Goal: Contribute content: Contribute content

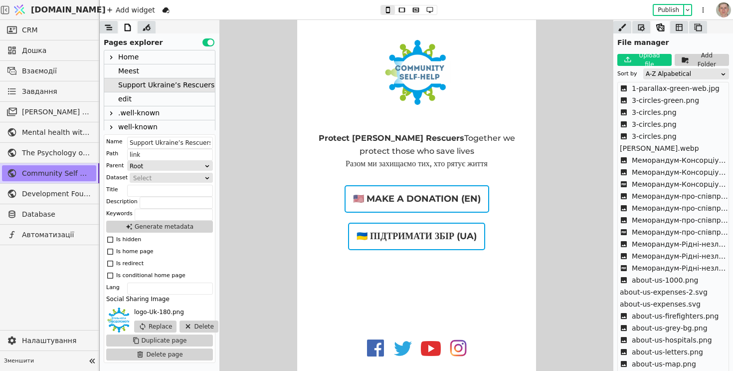
click at [114, 54] on icon at bounding box center [111, 57] width 8 height 8
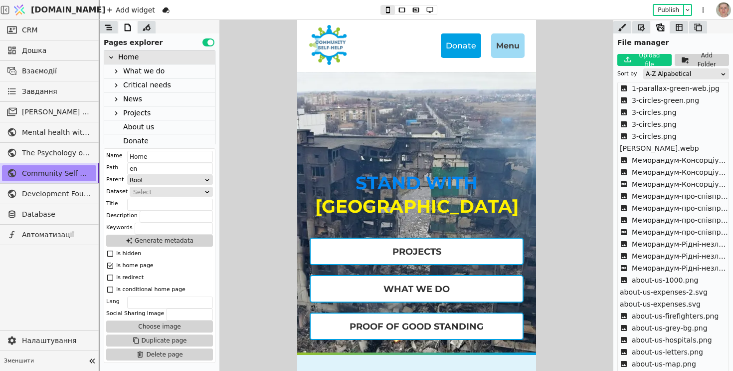
click at [118, 84] on icon at bounding box center [116, 85] width 8 height 8
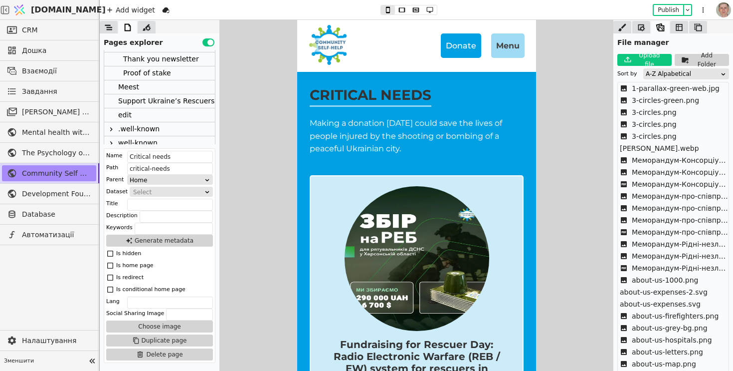
scroll to position [270, 0]
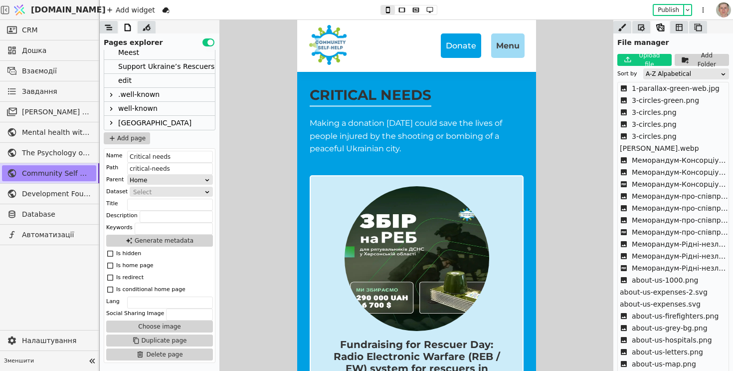
click at [112, 120] on icon at bounding box center [111, 123] width 8 height 8
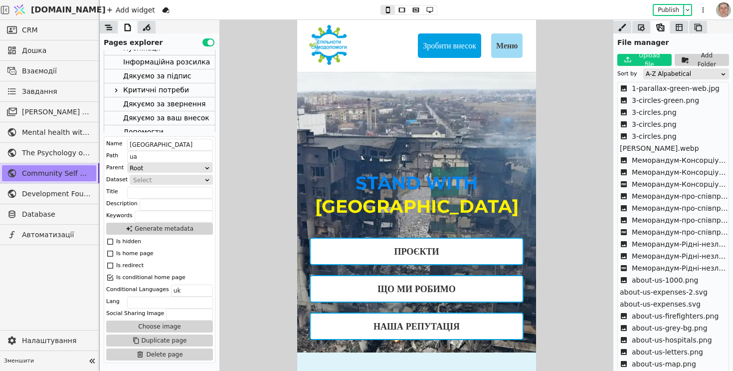
scroll to position [399, 0]
click at [121, 88] on div at bounding box center [116, 91] width 12 height 12
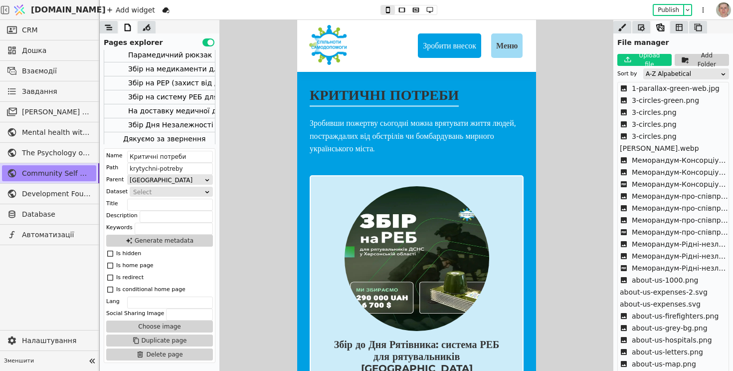
scroll to position [471, 0]
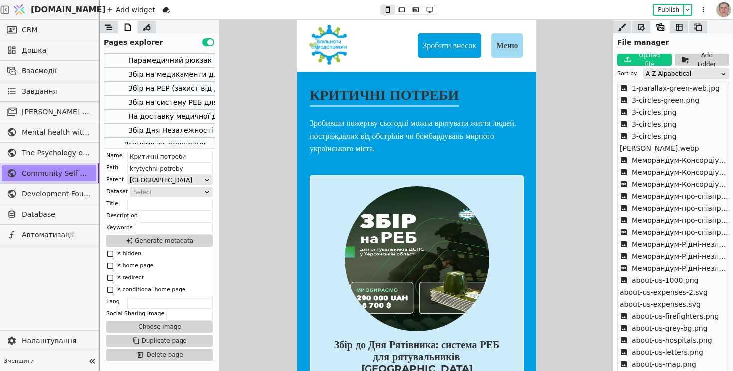
click at [178, 129] on div "Збір Дня Незалежності на систему РЕБ для рятувальників ДСНС Херсонської області." at bounding box center [286, 130] width 316 height 13
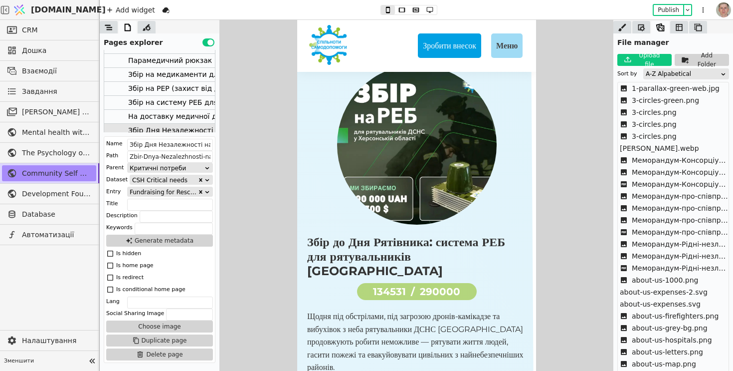
scroll to position [25, 0]
click at [174, 145] on input "Збір Дня Незалежності на систему РЕБ для рятувальників ДСНС Херсонської області." at bounding box center [170, 145] width 86 height 12
paste input "о Дня Рятівника: система РЕБ для рятувальників Херсонщини"
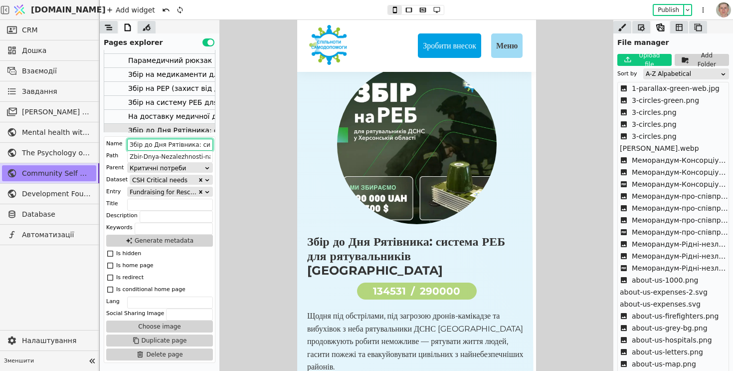
scroll to position [0, 119]
type input "Збір до Дня Рятівника: система РЕБ для рятувальників Херсонщини"
click at [666, 10] on button "Publish" at bounding box center [668, 10] width 29 height 10
click at [162, 157] on input "Zbir-Dnya-Nezalezhnosti-na-systemu-REB-dlya-ryatuvalnykiv-DSNS-KHersonskoyi-obl…" at bounding box center [170, 157] width 86 height 12
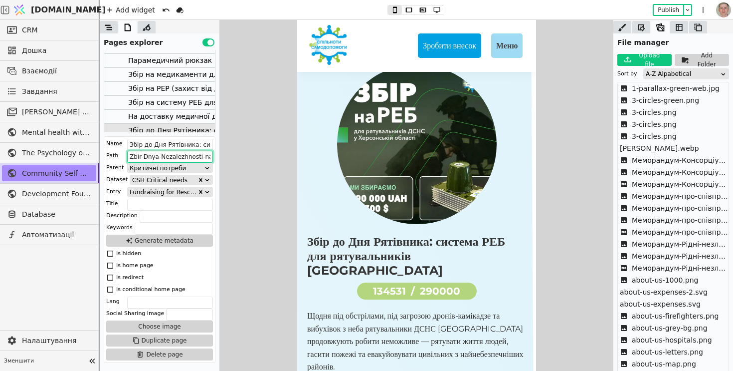
click at [162, 157] on input "Zbir-Dnya-Nezalezhnosti-na-systemu-REB-dlya-ryatuvalnykiv-DSNS-KHersonskoyi-obl…" at bounding box center [170, 157] width 86 height 12
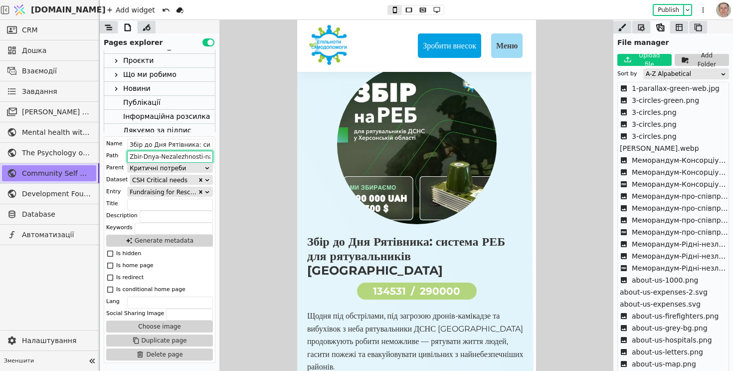
scroll to position [335, 0]
click at [162, 61] on div "Домівка" at bounding box center [159, 57] width 111 height 14
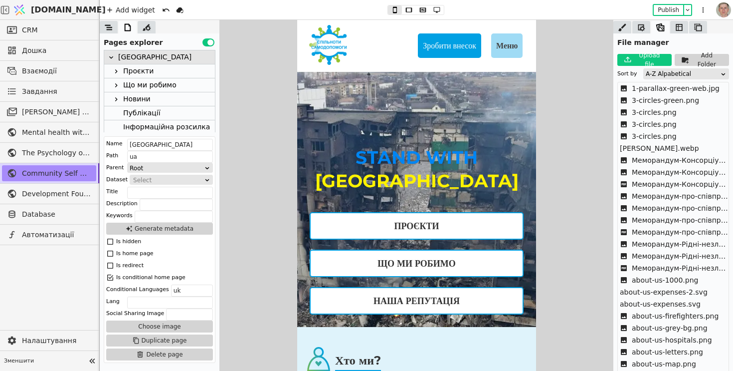
click at [212, 44] on button "Use setting" at bounding box center [209, 42] width 12 height 8
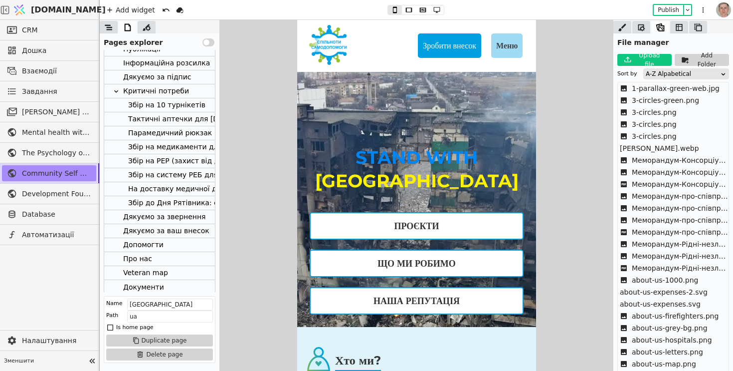
scroll to position [416, 0]
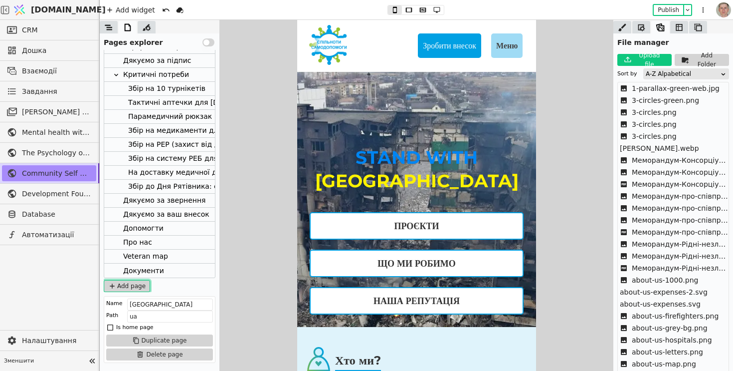
click at [143, 287] on button "Add page" at bounding box center [127, 286] width 46 height 12
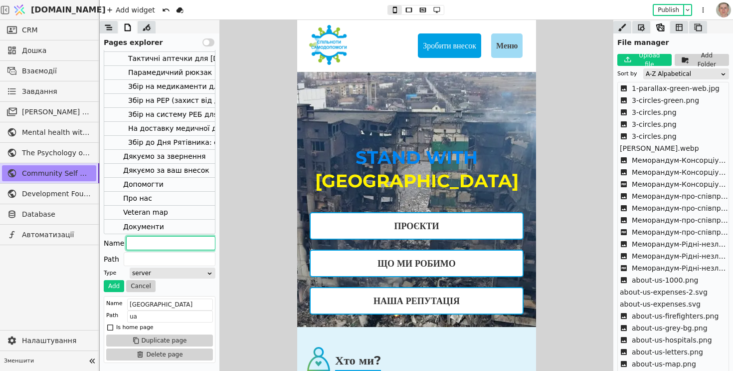
click at [156, 246] on input "text" at bounding box center [170, 243] width 89 height 14
type input "Т"
type input "T"
type input "Ти"
type input "Ty"
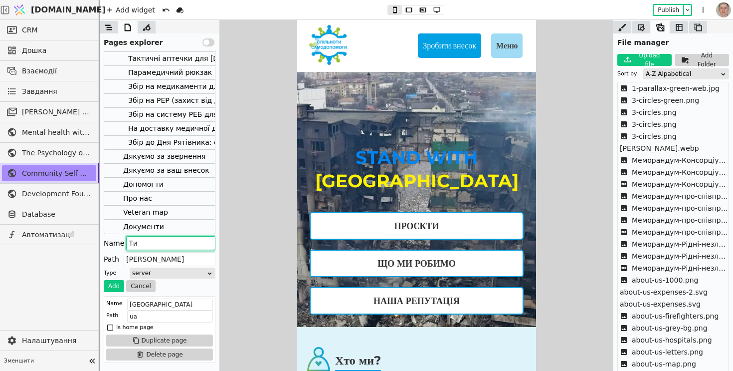
type input "Тим"
type input "Tym"
type input "Тимі"
type input "Tymi"
type input "Тим"
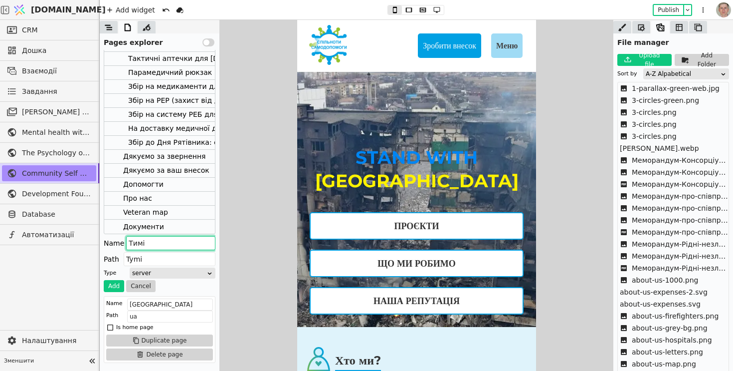
type input "Tym"
type input "Тимч"
type input "Tymch"
type input "Тимча"
type input "Tymcha"
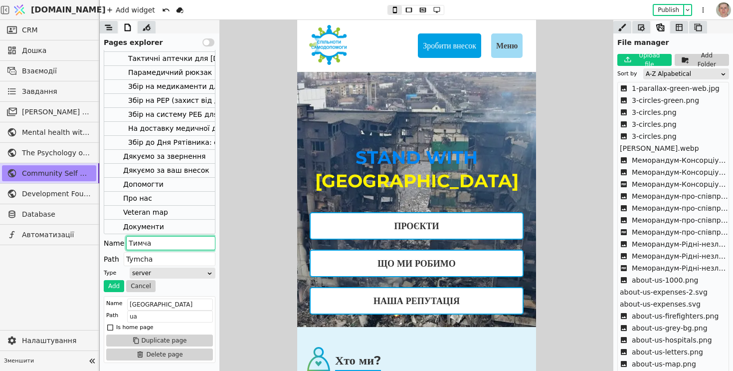
type input "Тимчас"
type input "Tymchas"
type input "Тимчасо"
type input "Tymchaso"
type input "Тимчасов"
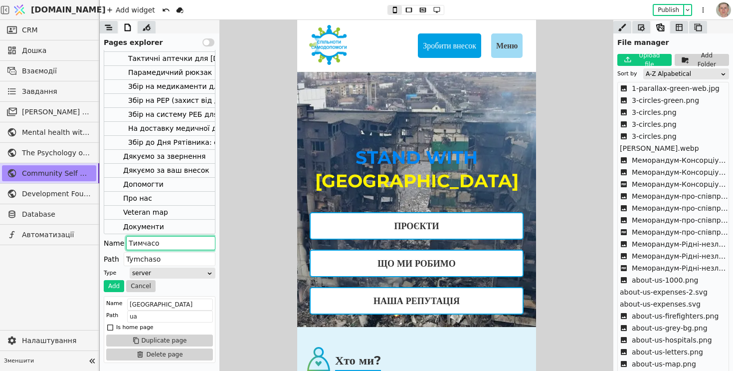
type input "Tymchasov"
type input "Тимчасова"
type input "Tymchasova"
type input "Тимчасова"
drag, startPoint x: 183, startPoint y: 258, endPoint x: 63, endPoint y: 245, distance: 120.4
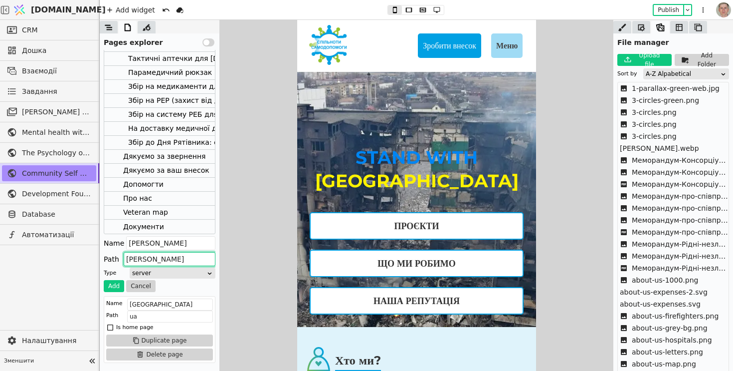
click at [63, 245] on div "CRM Дошка Взаємодії Завдання Масова розсилки Mental health without prejudice pr…" at bounding box center [366, 195] width 733 height 351
paste input "Zbir-Dnya-Nezalezhnosti-na-systemu-REB-dlya-ryatuvalnykiv-DSNS-KHersonskoyi-obl…"
drag, startPoint x: 171, startPoint y: 257, endPoint x: 84, endPoint y: 253, distance: 86.9
click at [84, 253] on div "CRM Дошка Взаємодії Завдання Масова розсилки Mental health without prejudice pr…" at bounding box center [366, 195] width 733 height 351
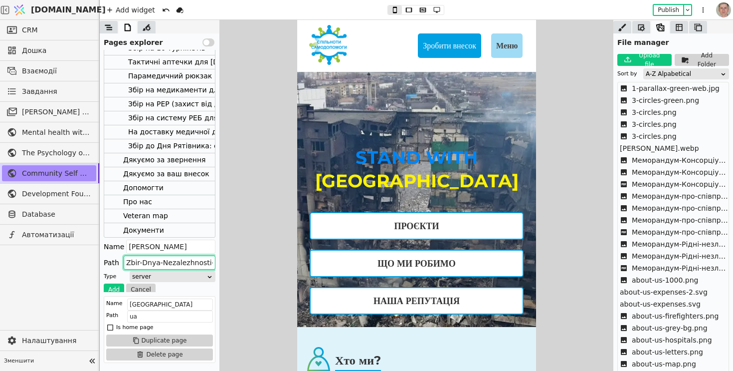
scroll to position [460, 0]
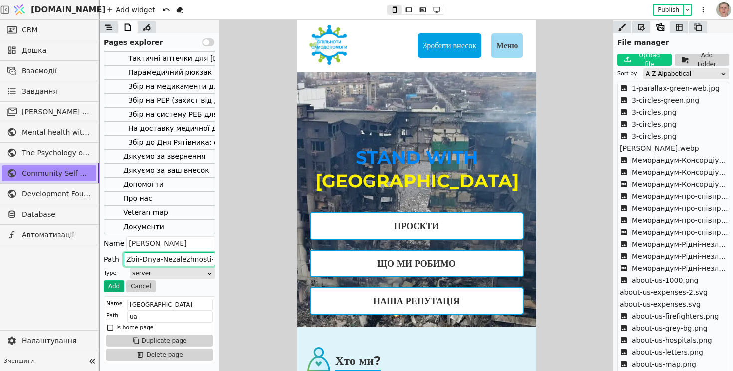
type input "Zbir-Dnya-Nezalezhnosti-na-systemu-REB-dlya-ryatuvalnykiv-DSNS-KHersonskoyi-obl…"
click at [113, 285] on button "Add" at bounding box center [114, 286] width 20 height 12
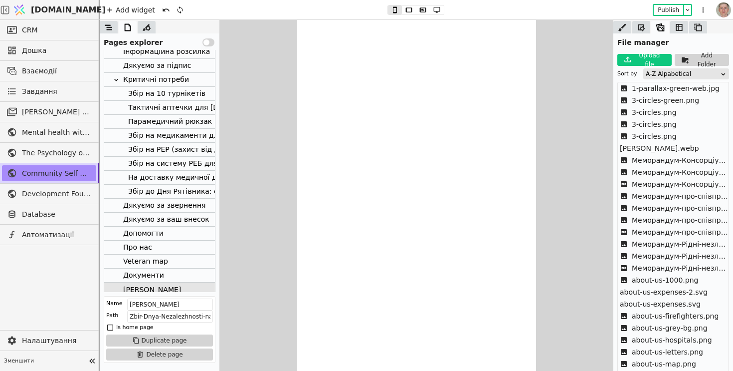
scroll to position [411, 0]
click at [173, 190] on div "Збір до Дня Рятівника: система РЕБ для рятувальників Херсонщини" at bounding box center [267, 190] width 278 height 13
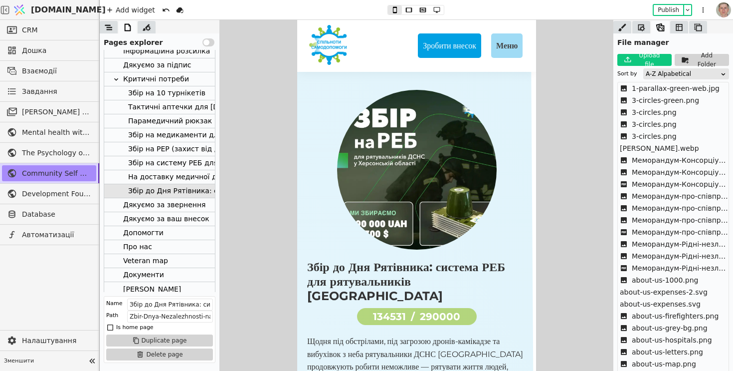
click at [211, 42] on button "Use setting" at bounding box center [209, 42] width 12 height 8
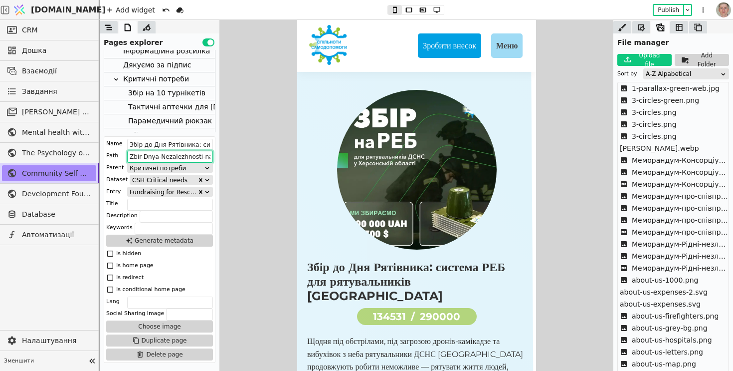
click at [178, 154] on input "Zbir-Dnya-Nezalezhnosti-na-systemu-REB-dlya-ryatuvalnykiv-DSNS-KHersonskoyi-obl…" at bounding box center [170, 157] width 86 height 12
click at [162, 152] on input "Zbir-Dnya-Nezalezhnosti-na-systemu-REB-dlya-ryatuvalnykiv-DSNS-KHersonskoyi-obl…" at bounding box center [170, 157] width 86 height 12
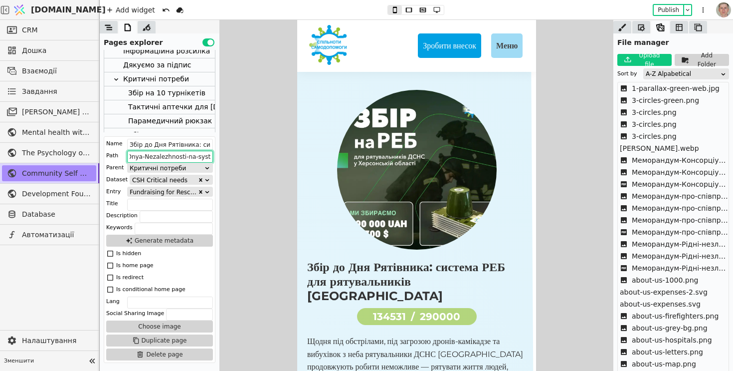
drag, startPoint x: 145, startPoint y: 155, endPoint x: 187, endPoint y: 157, distance: 42.0
click at [187, 157] on input "Zbir-Dnya-Nezalezhnosti-na-systemu-REB-dlya-ryatuvalnykiv-DSNS-KHersonskoyi-obl…" at bounding box center [170, 157] width 86 height 12
click at [167, 155] on input "Zbir-na-systemu-REB-dlya-ryatuvalnykiv-DSNS-KHersonskoyi-oblasti--" at bounding box center [170, 157] width 86 height 12
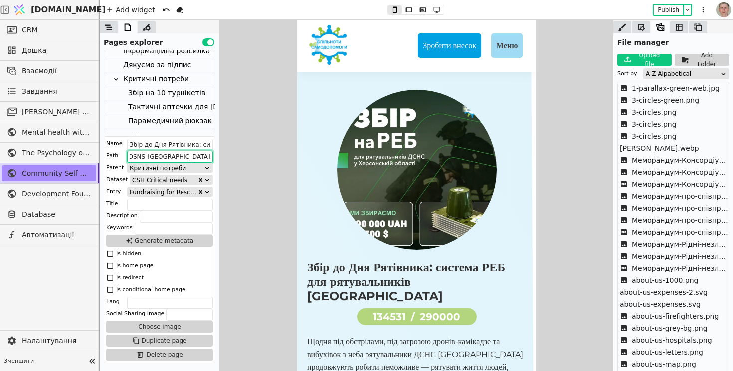
drag, startPoint x: 153, startPoint y: 156, endPoint x: 242, endPoint y: 153, distance: 89.3
click at [242, 153] on div "File manager Upload file Add Folder Sort by A-Z Alpabetical 1-parallax-green-we…" at bounding box center [417, 195] width 634 height 351
drag, startPoint x: 488, startPoint y: 176, endPoint x: 297, endPoint y: 167, distance: 191.8
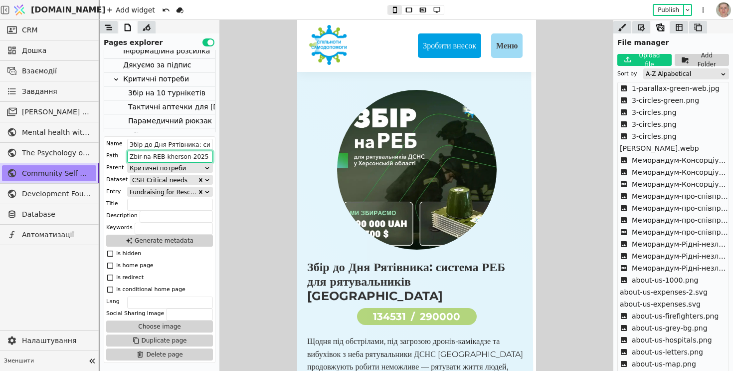
drag, startPoint x: 171, startPoint y: 152, endPoint x: 217, endPoint y: 151, distance: 45.9
click at [171, 152] on input "Zbir-na-REB-kherson-2025" at bounding box center [170, 157] width 86 height 12
type input "zbir-na-reb-kherson-2025"
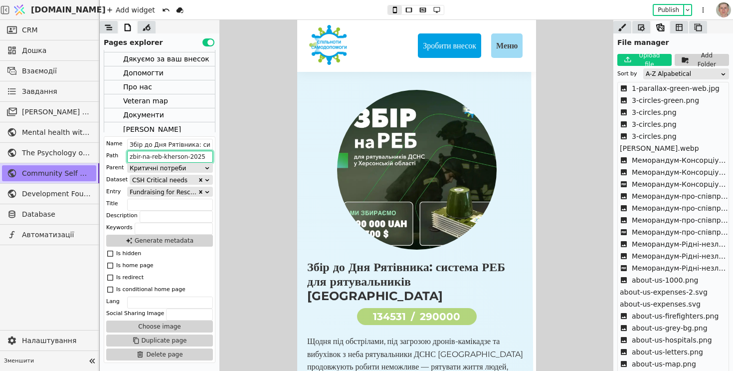
scroll to position [589, 0]
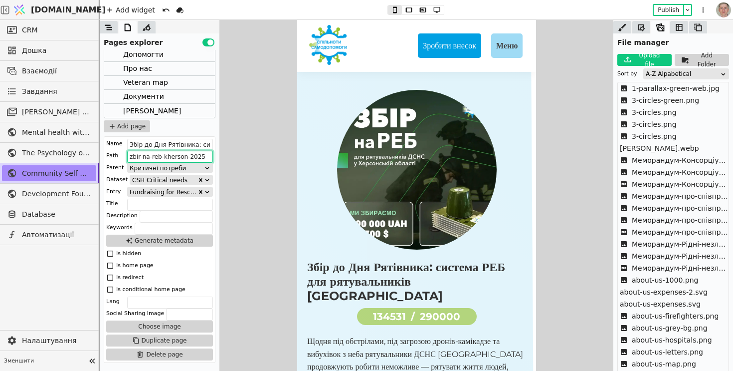
click at [162, 110] on div "Тимчасова" at bounding box center [159, 111] width 111 height 14
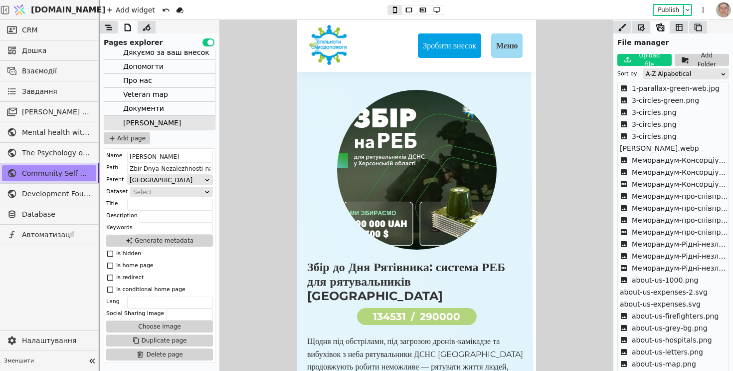
scroll to position [577, 0]
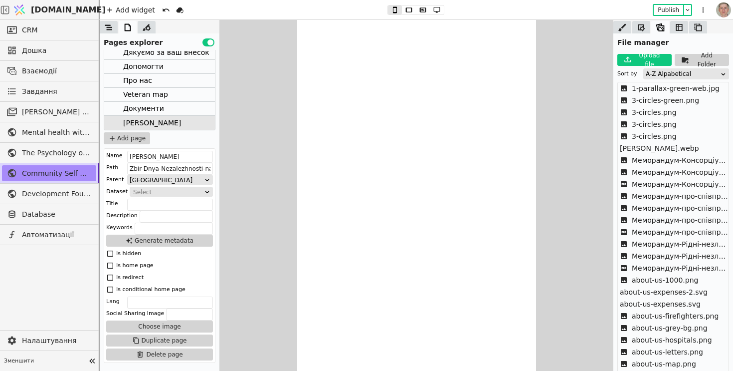
click at [110, 275] on icon at bounding box center [110, 277] width 8 height 8
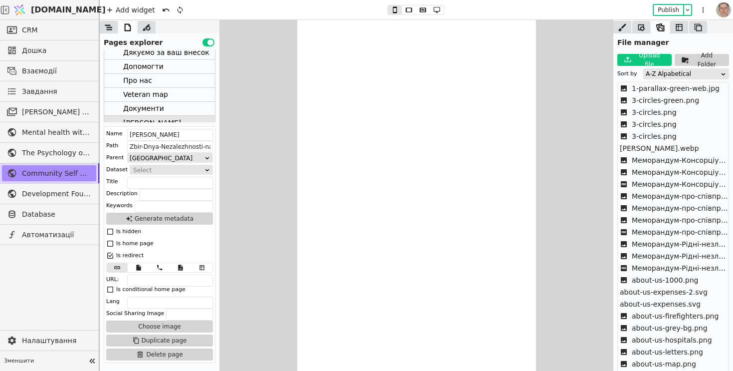
scroll to position [589, 0]
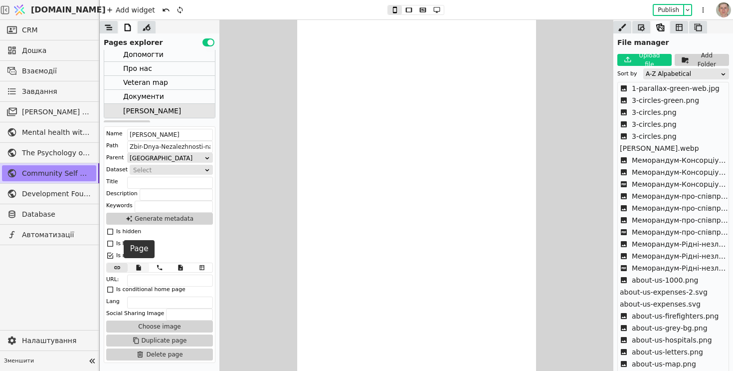
click at [140, 268] on icon at bounding box center [138, 267] width 4 height 6
click at [171, 281] on div "Select" at bounding box center [175, 279] width 55 height 10
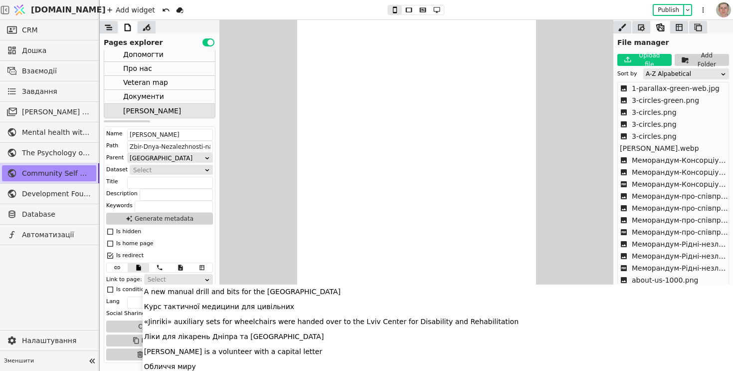
scroll to position [2029, 0]
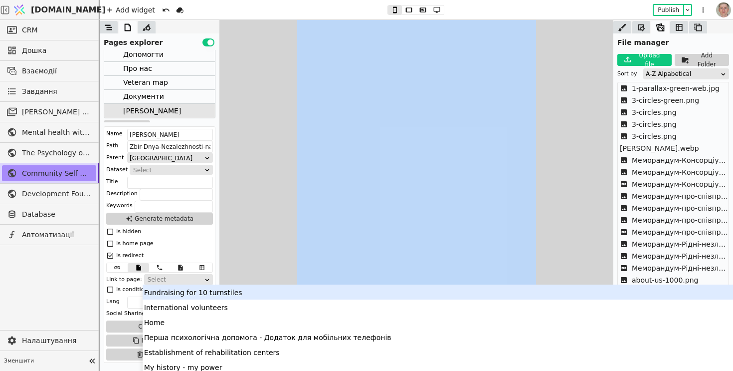
click at [180, 280] on div "Select" at bounding box center [175, 279] width 55 height 10
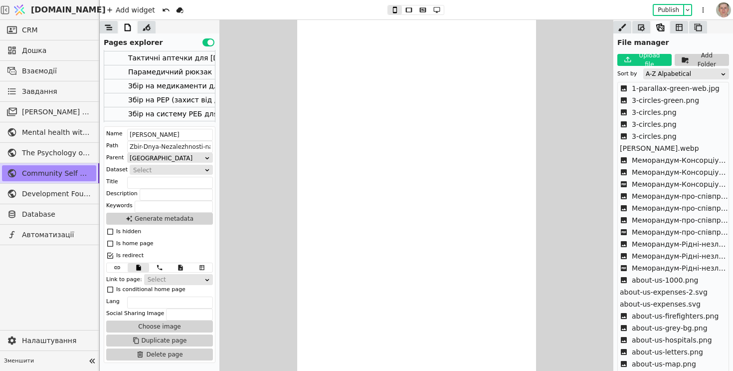
scroll to position [516, 0]
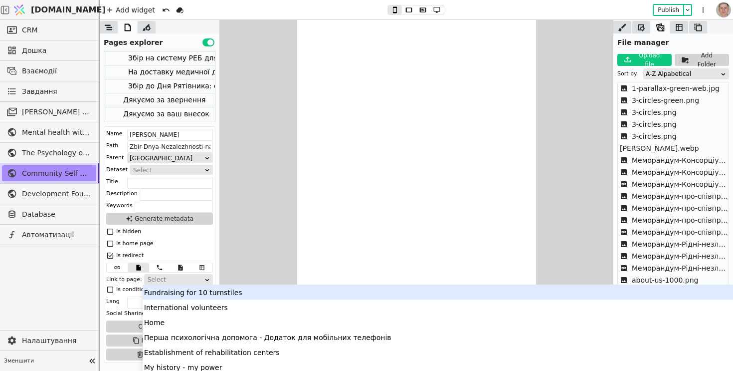
click at [190, 281] on div "Select" at bounding box center [175, 279] width 55 height 10
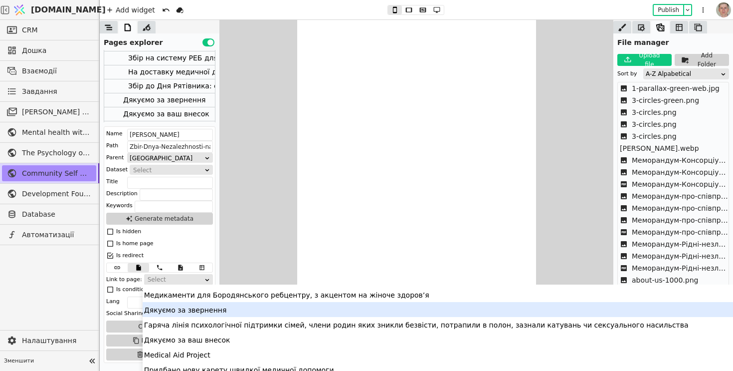
scroll to position [1116, 0]
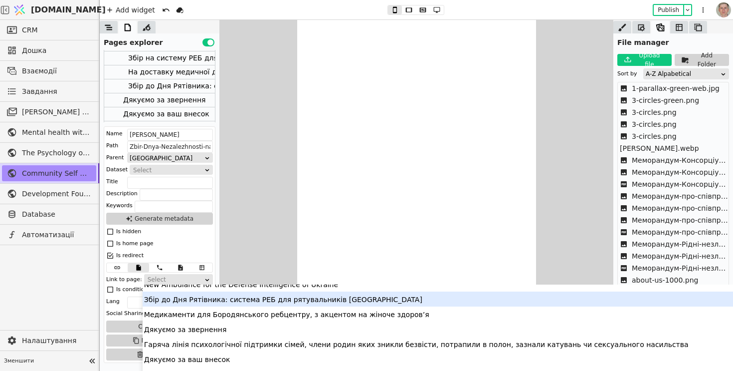
click at [246, 298] on div "Збір до Дня Рятівника: система РЕБ для рятувальників Херсонщини" at bounding box center [637, 298] width 989 height 15
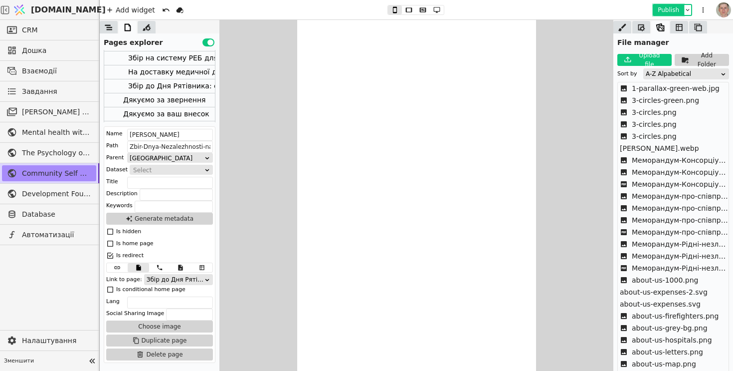
click at [672, 7] on button "Publish" at bounding box center [668, 10] width 29 height 10
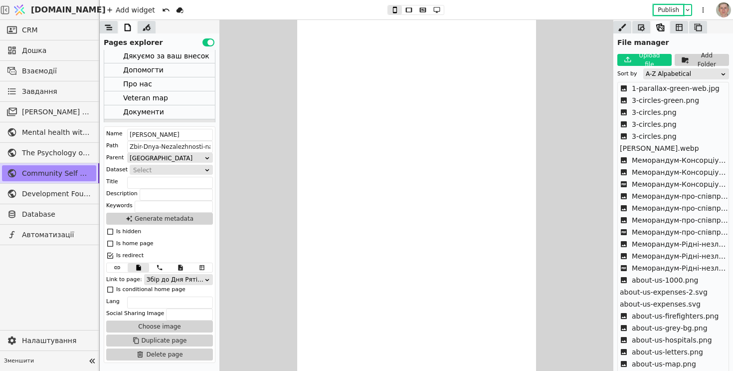
scroll to position [599, 0]
click at [170, 101] on div "Тимчасова" at bounding box center [159, 101] width 111 height 14
drag, startPoint x: 172, startPoint y: 98, endPoint x: 160, endPoint y: 91, distance: 13.9
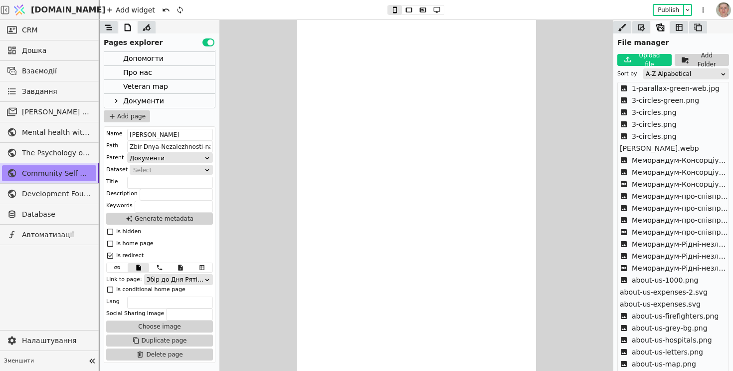
click at [114, 100] on icon at bounding box center [116, 101] width 8 height 8
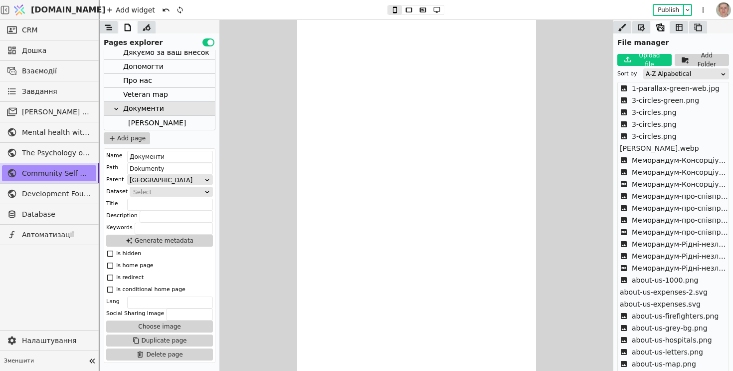
scroll to position [577, 0]
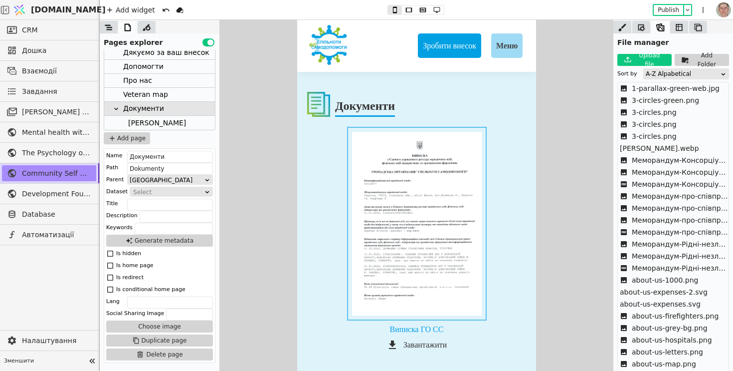
click at [207, 40] on button "Use setting" at bounding box center [209, 42] width 12 height 8
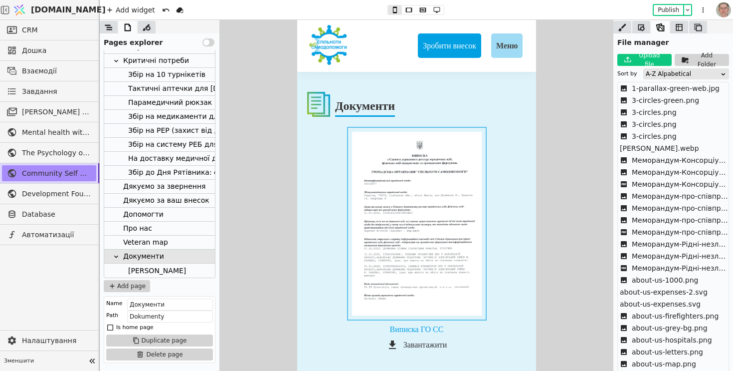
scroll to position [430, 0]
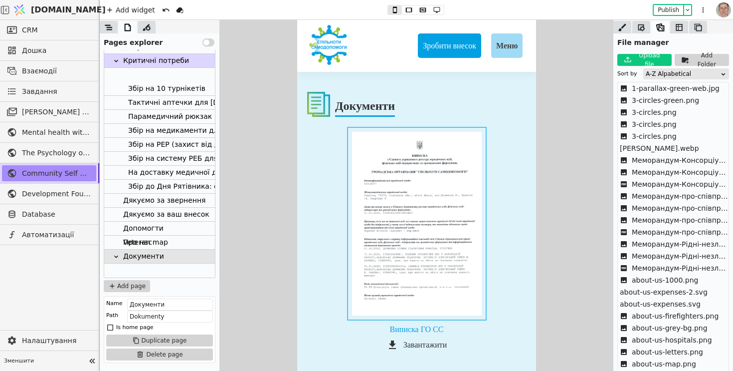
drag, startPoint x: 173, startPoint y: 270, endPoint x: 169, endPoint y: 61, distance: 209.1
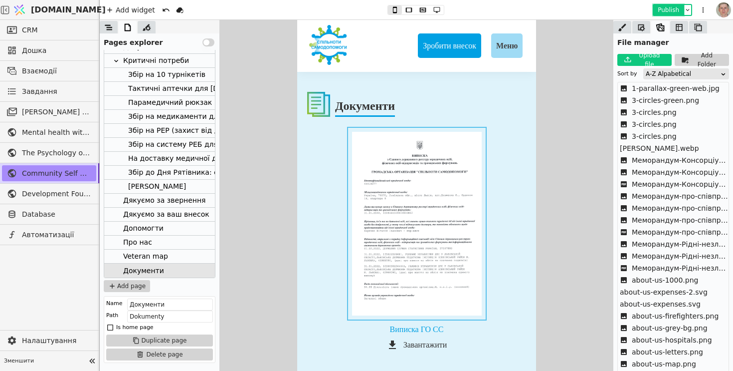
click at [666, 9] on button "Publish" at bounding box center [668, 10] width 29 height 10
click at [666, 10] on button "Publish" at bounding box center [668, 10] width 29 height 10
click at [662, 7] on button "Publish" at bounding box center [668, 10] width 29 height 10
click at [59, 217] on span "Database" at bounding box center [56, 214] width 69 height 10
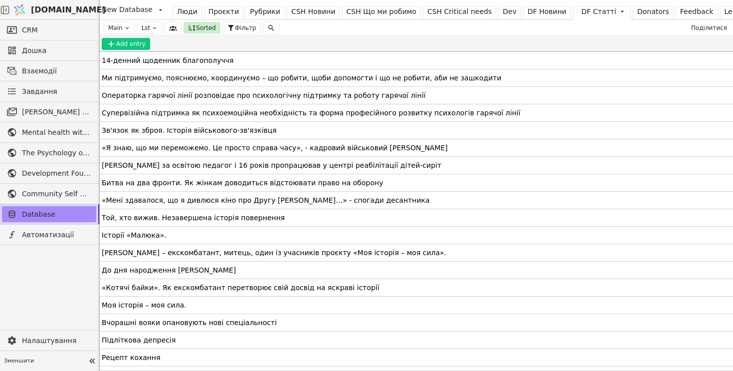
click at [436, 9] on div "CSH Critical needs" at bounding box center [460, 11] width 64 height 10
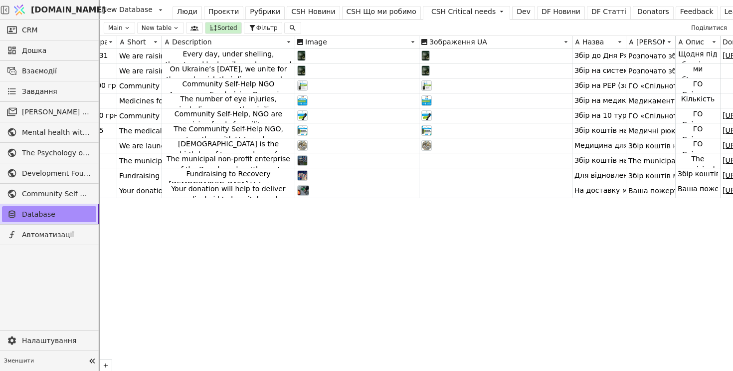
scroll to position [0, 206]
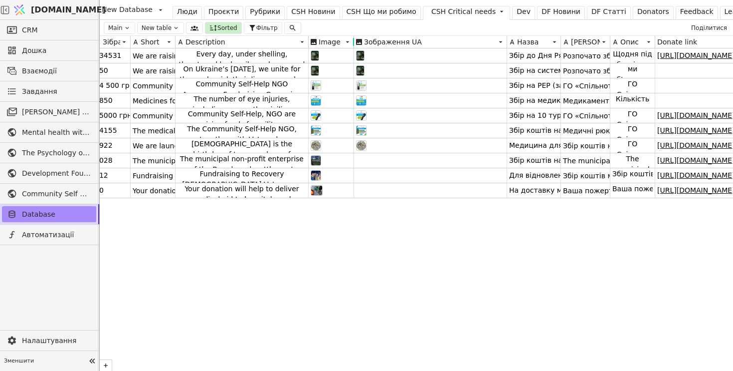
drag, startPoint x: 431, startPoint y: 39, endPoint x: 351, endPoint y: 39, distance: 79.3
click at [351, 39] on div at bounding box center [354, 42] width 8 height 12
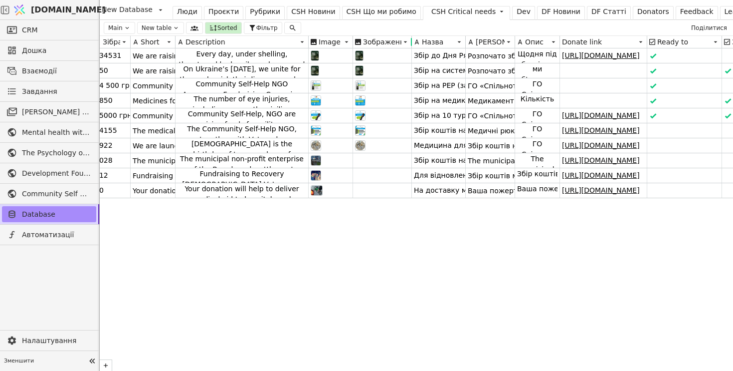
drag, startPoint x: 504, startPoint y: 41, endPoint x: 407, endPoint y: 42, distance: 97.3
click at [408, 42] on div at bounding box center [412, 42] width 8 height 12
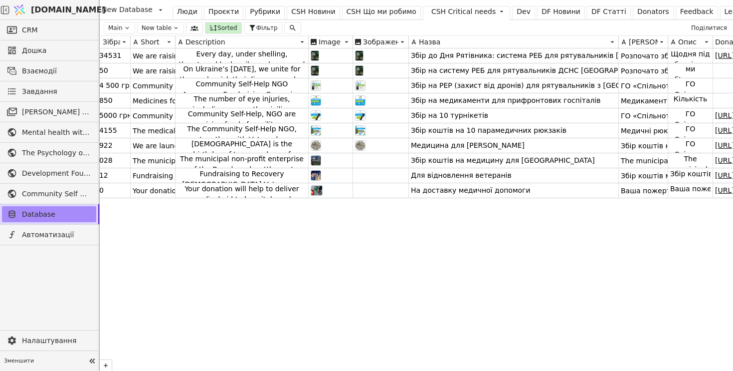
drag, startPoint x: 461, startPoint y: 41, endPoint x: 616, endPoint y: 48, distance: 154.8
click at [617, 49] on div "# Name Потрібно Зібрано Short description Description Image Зображення UA Назва…" at bounding box center [417, 203] width 634 height 335
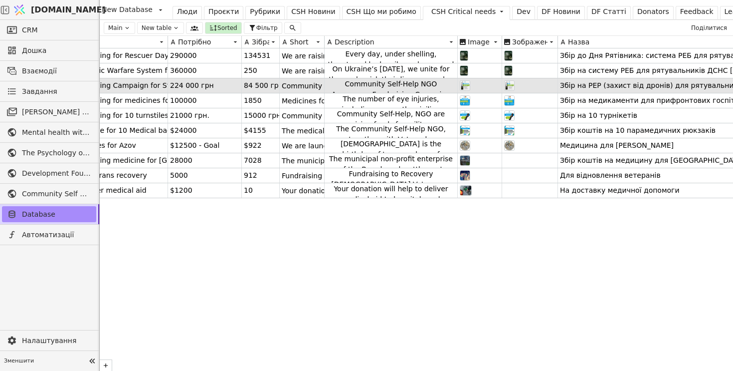
scroll to position [0, 0]
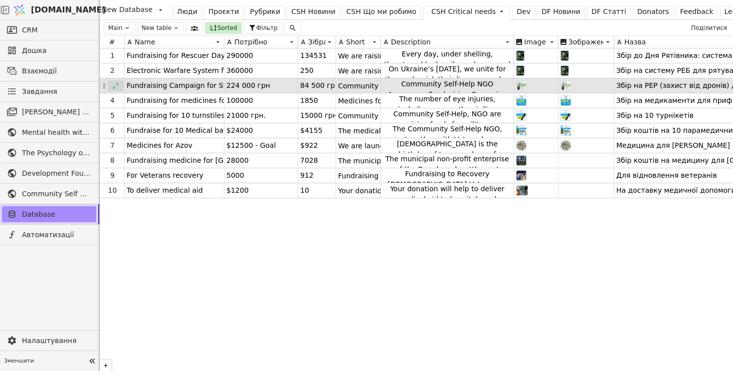
click at [117, 86] on icon at bounding box center [115, 85] width 7 height 7
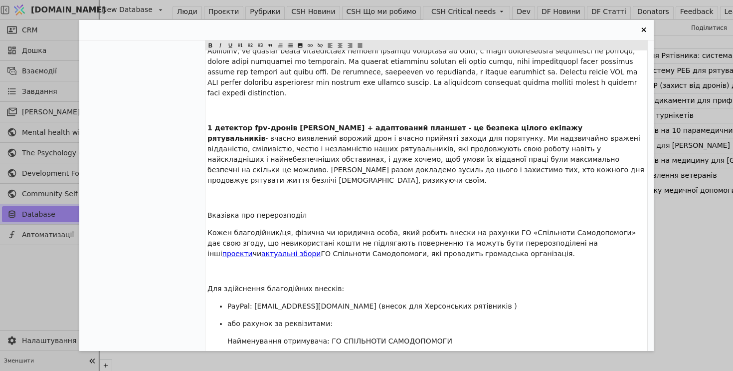
scroll to position [1362, 0]
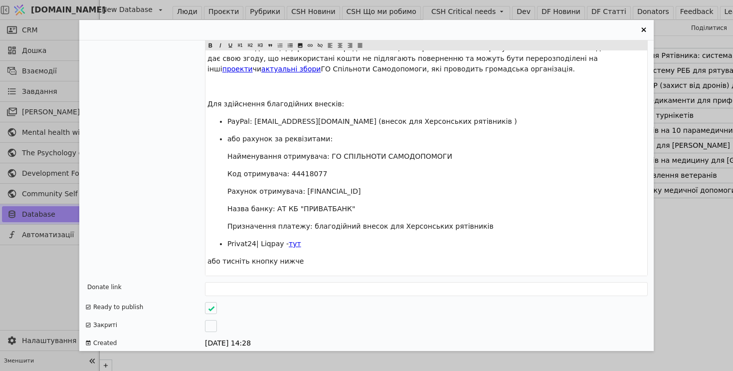
click at [210, 320] on div "Entry Card" at bounding box center [211, 326] width 12 height 12
click at [644, 27] on icon "Entry Card" at bounding box center [644, 30] width 12 height 12
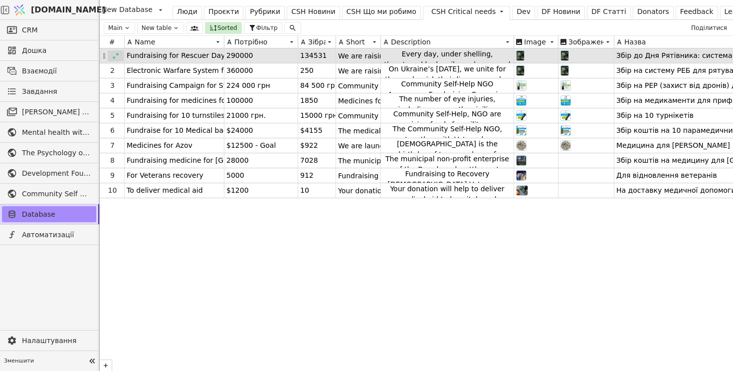
click at [113, 55] on icon at bounding box center [115, 55] width 7 height 7
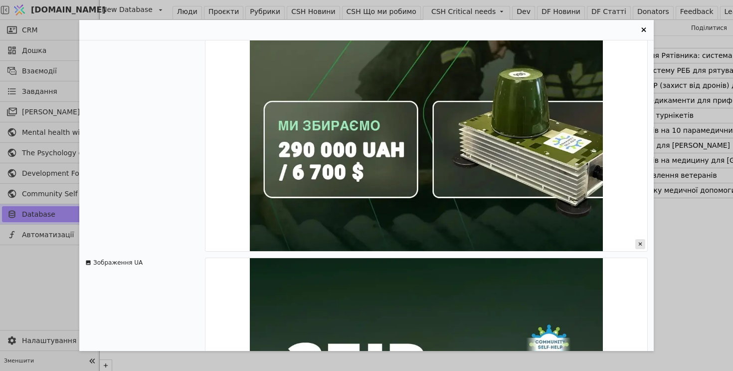
scroll to position [823, 0]
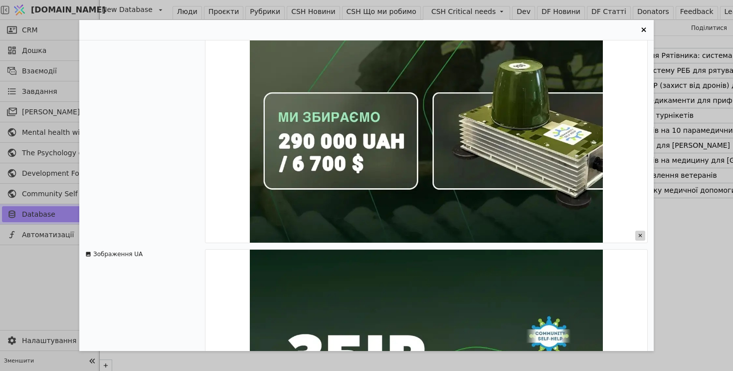
click at [642, 231] on icon "Entry Card" at bounding box center [641, 236] width 10 height 10
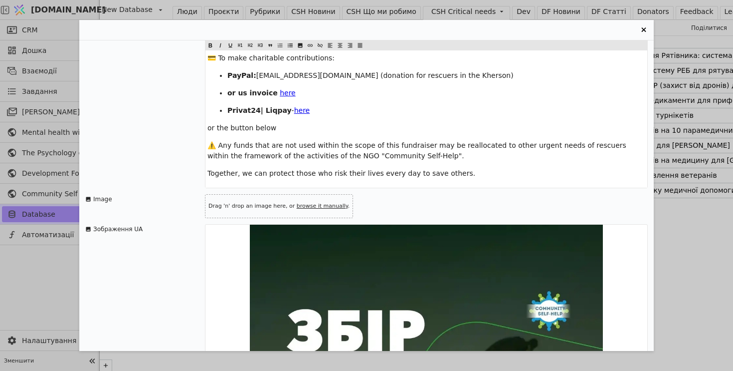
scroll to position [439, 0]
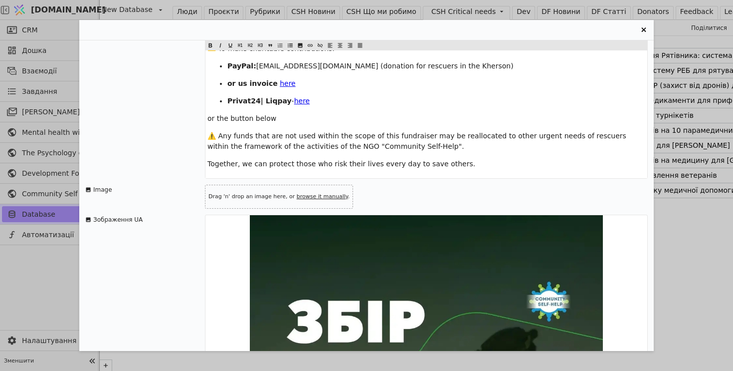
click at [323, 193] on link "browse it manually" at bounding box center [322, 196] width 51 height 6
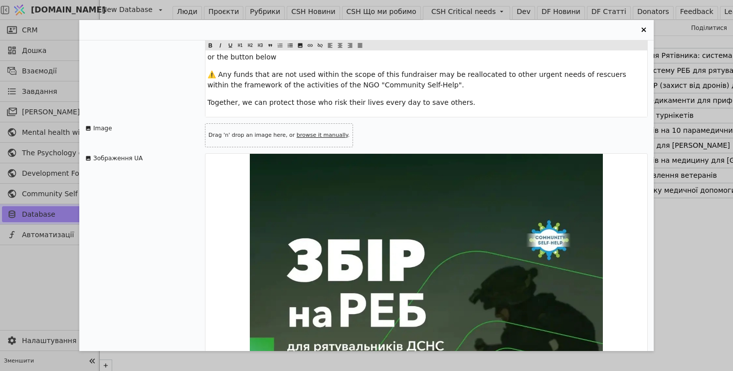
scroll to position [491, 0]
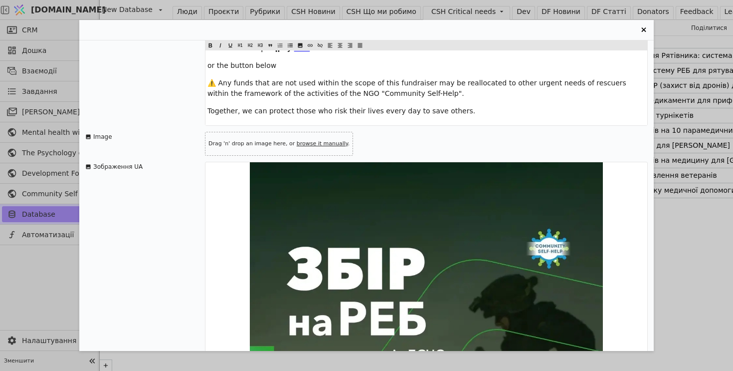
click at [324, 140] on link "browse it manually" at bounding box center [322, 143] width 51 height 6
type input "C:\fakepath\ChatGPT Image Sep 22, 2025, 04_50_13 PM.png"
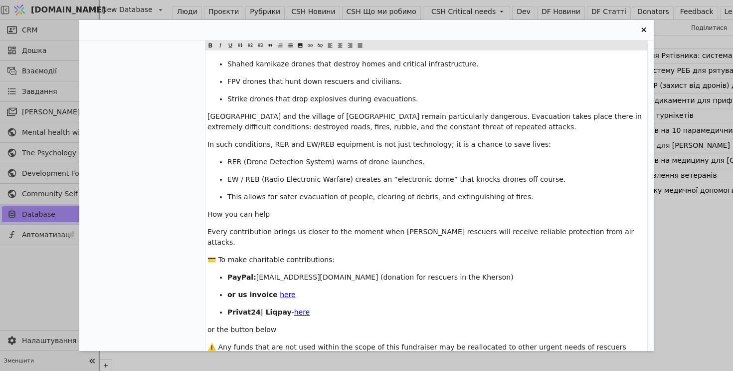
scroll to position [218, 0]
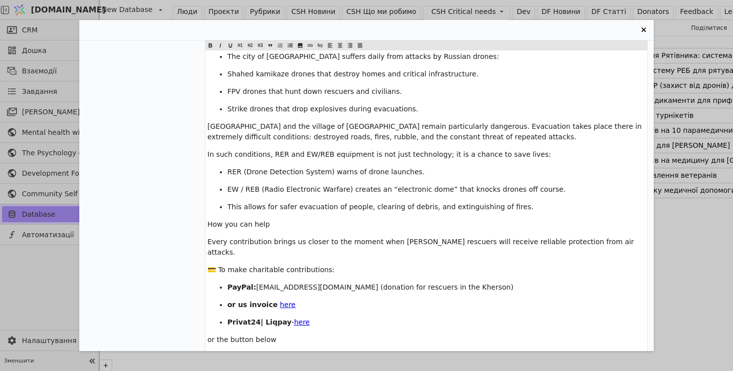
click at [644, 26] on icon "Entry Card" at bounding box center [644, 30] width 12 height 12
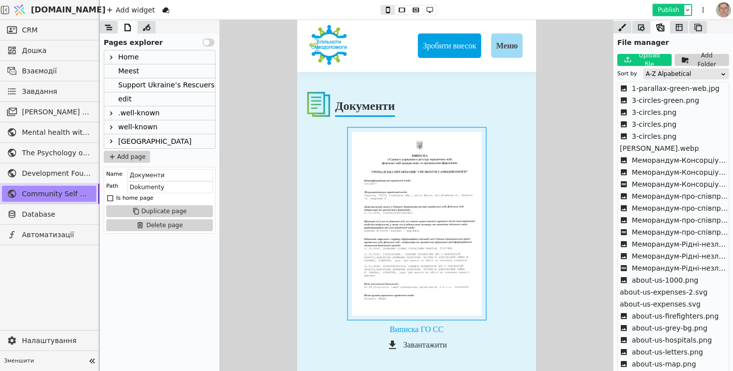
click at [668, 9] on button "Publish" at bounding box center [668, 10] width 29 height 10
click at [170, 65] on div "Meest" at bounding box center [159, 71] width 111 height 14
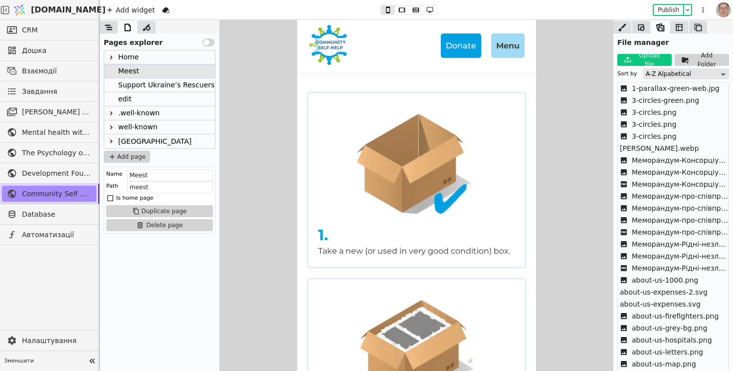
click at [110, 54] on icon at bounding box center [111, 57] width 8 height 8
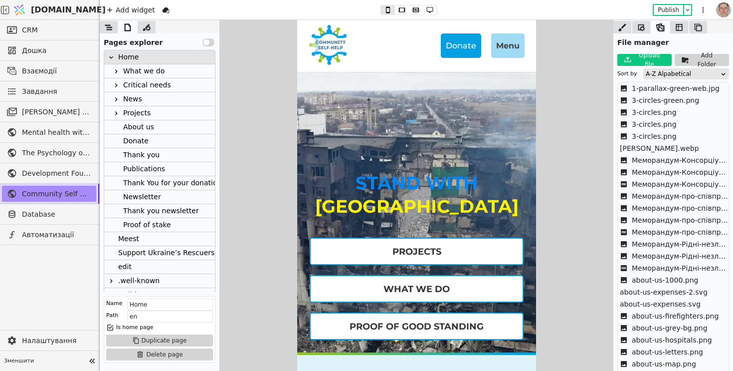
click at [110, 54] on icon at bounding box center [111, 57] width 8 height 8
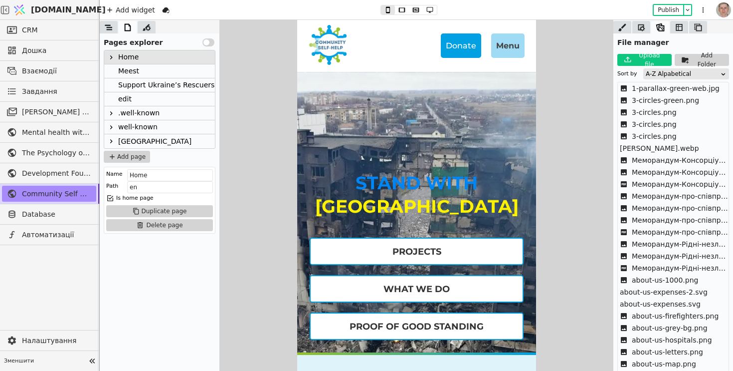
click at [212, 41] on button "Use setting" at bounding box center [209, 42] width 12 height 8
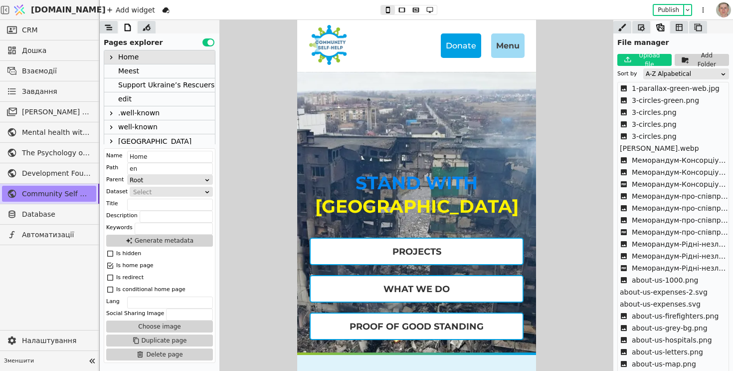
click at [48, 163] on div "Development Foundation" at bounding box center [49, 173] width 99 height 20
click at [48, 169] on span "Development Foundation" at bounding box center [56, 173] width 69 height 10
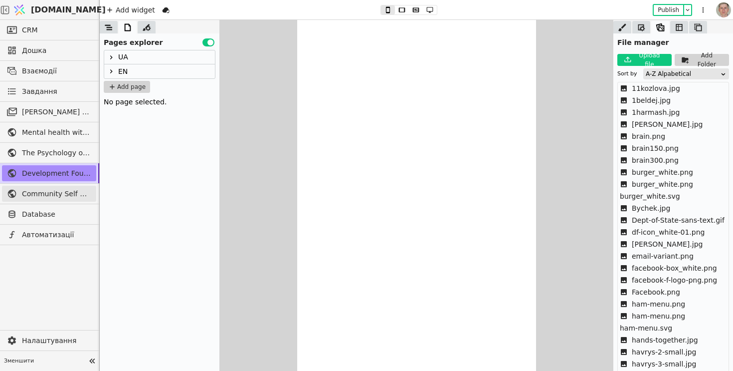
click at [56, 194] on span "Community Self Help" at bounding box center [56, 194] width 69 height 10
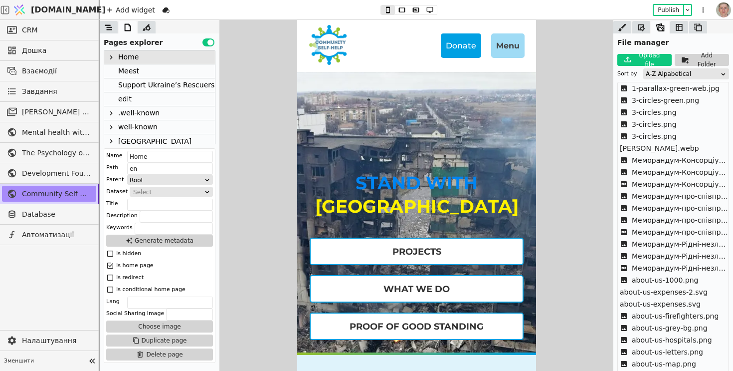
click at [110, 141] on icon at bounding box center [111, 141] width 8 height 8
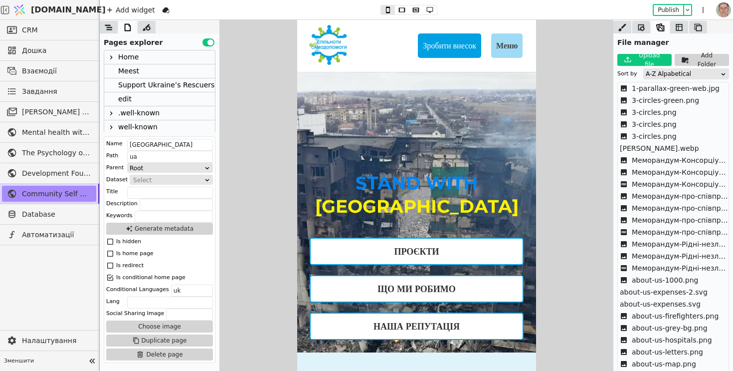
click at [111, 55] on icon at bounding box center [111, 57] width 8 height 8
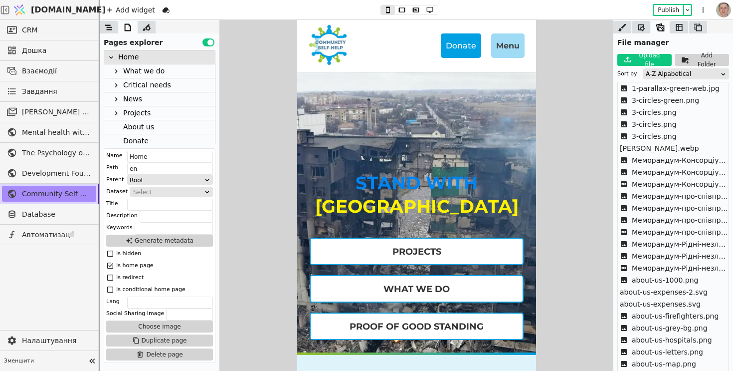
click at [110, 55] on icon at bounding box center [111, 57] width 8 height 8
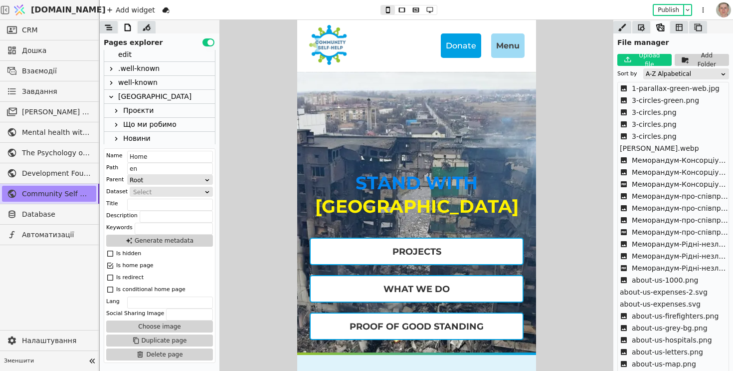
scroll to position [45, 0]
click at [112, 93] on icon at bounding box center [111, 96] width 8 height 8
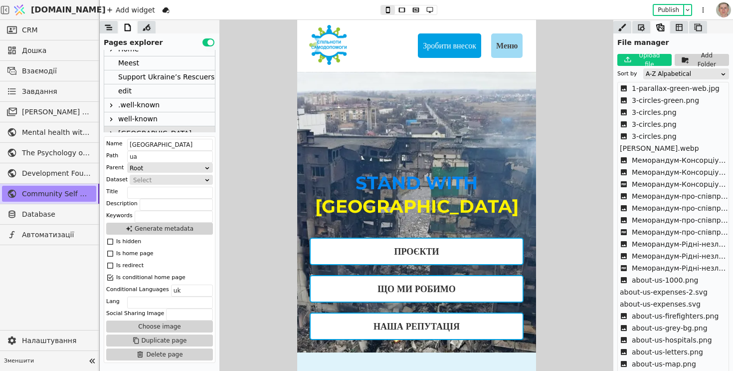
scroll to position [8, 0]
click at [208, 42] on button "Use setting" at bounding box center [209, 42] width 12 height 8
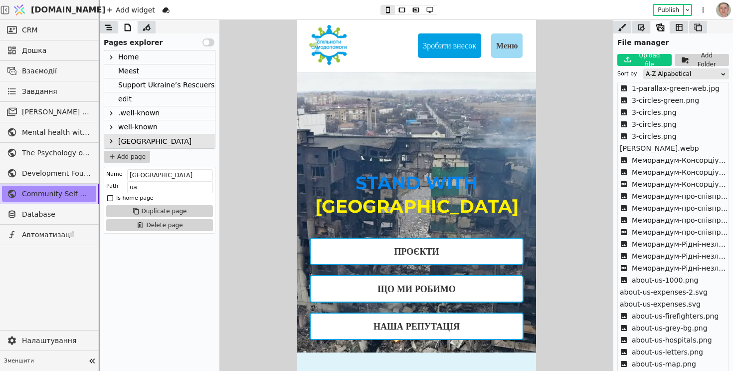
click at [113, 140] on icon at bounding box center [111, 141] width 8 height 8
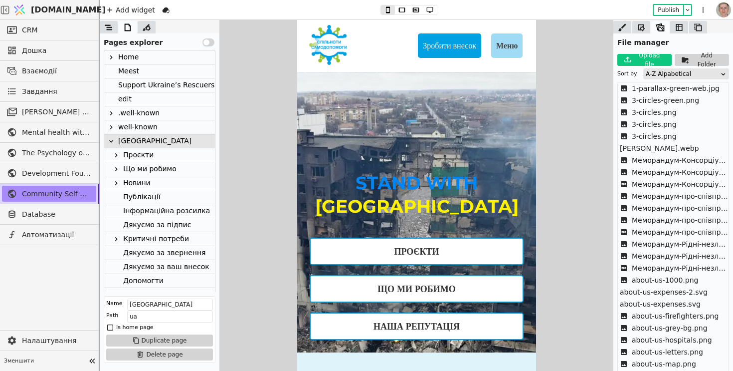
click at [116, 237] on icon at bounding box center [116, 239] width 8 height 8
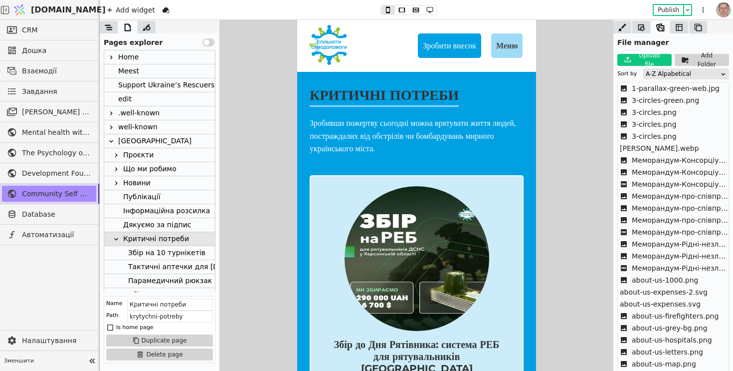
click at [111, 138] on icon at bounding box center [111, 141] width 8 height 8
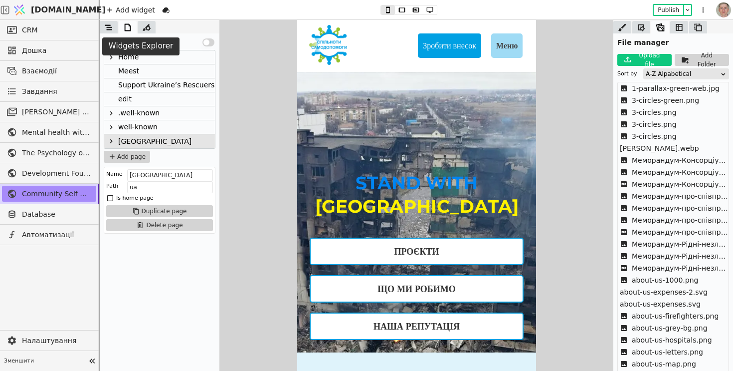
click at [113, 30] on icon at bounding box center [109, 27] width 10 height 10
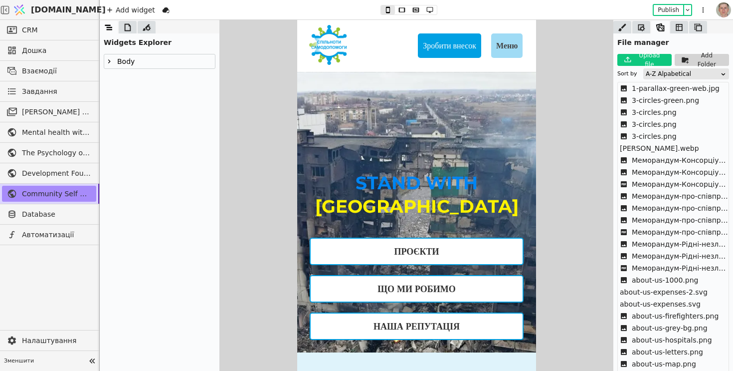
click at [109, 59] on icon at bounding box center [109, 61] width 8 height 8
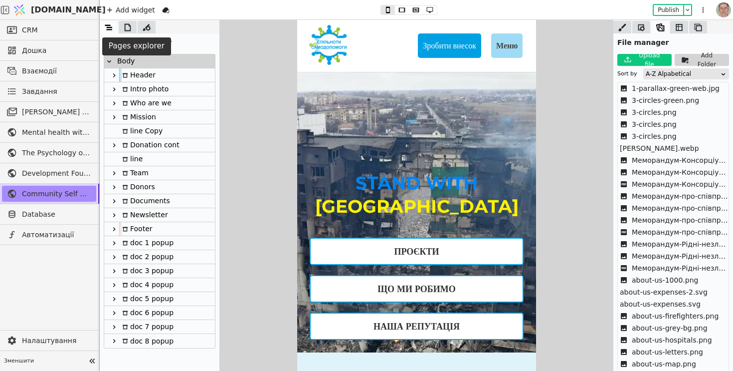
click at [126, 27] on icon at bounding box center [128, 27] width 10 height 10
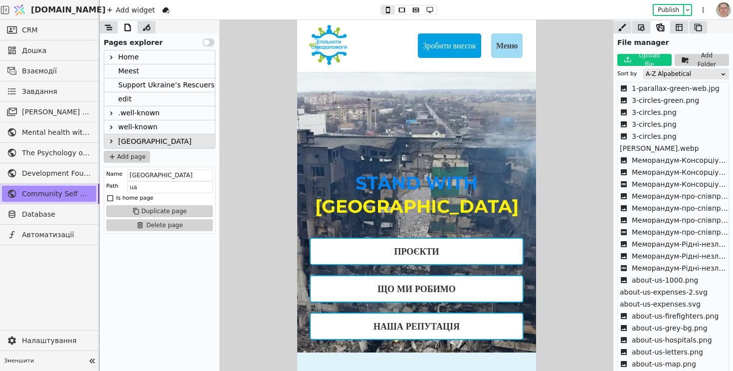
click at [176, 82] on div "Support Ukraine’s Rescuers | Зробити внесок для рятівників" at bounding box center [227, 84] width 218 height 13
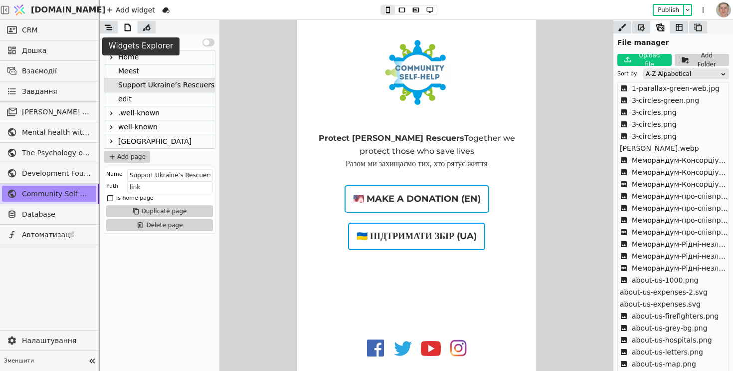
click at [108, 28] on icon at bounding box center [109, 27] width 10 height 10
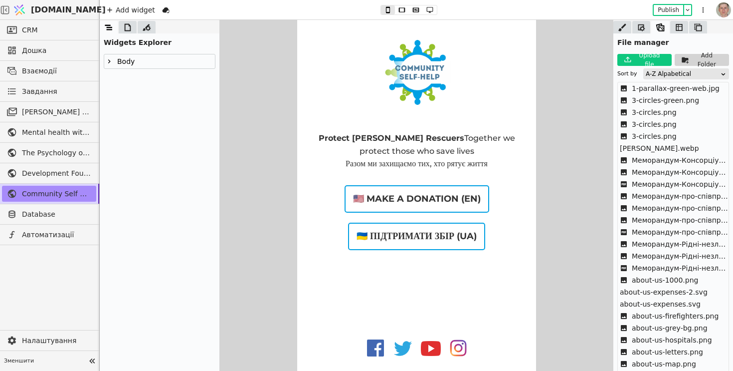
click at [108, 61] on icon at bounding box center [109, 61] width 8 height 8
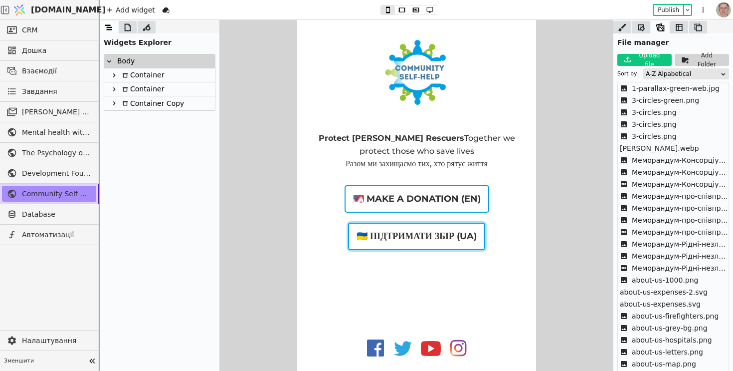
click at [393, 242] on link "🇺🇦 Підтримати збір (UA)" at bounding box center [416, 236] width 137 height 27
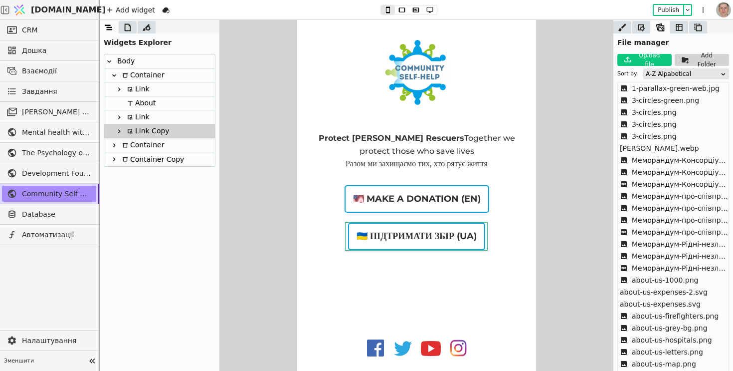
click at [120, 130] on icon at bounding box center [119, 131] width 8 height 8
click at [641, 33] on div at bounding box center [642, 27] width 18 height 12
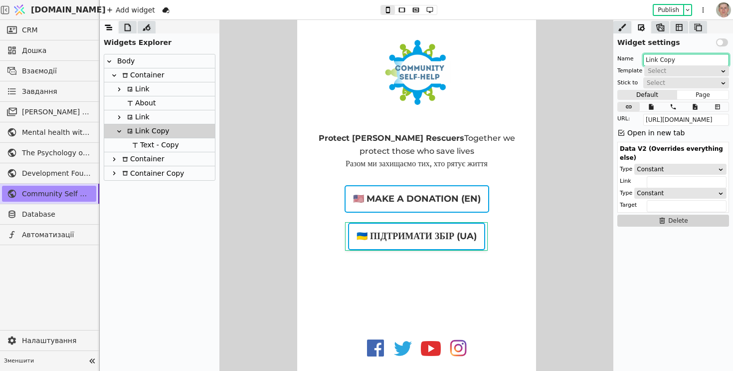
click at [686, 59] on input "Link Copy" at bounding box center [687, 60] width 86 height 12
type input "Link UA Donate"
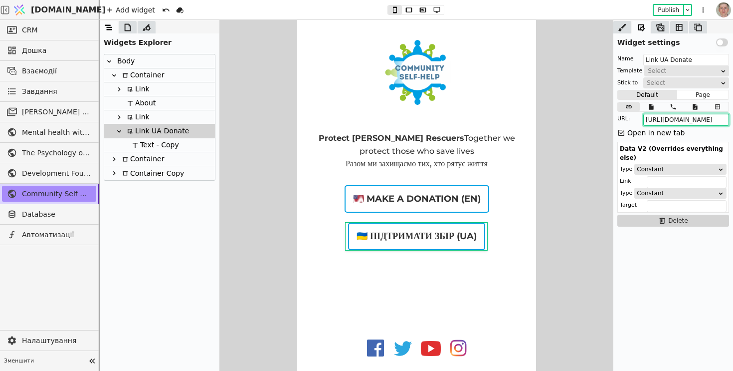
click at [709, 124] on input "https://communityselfhelp.org/ua/krytychni-potreby/Zbir-Dnya-Nezalezhnosti-na-s…" at bounding box center [687, 120] width 86 height 12
paste input "zbir-na-reb-kherson-2025"
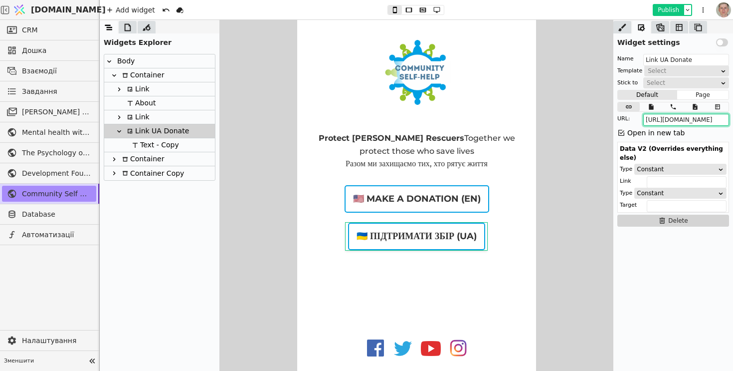
type input "https://communityselfhelp.org/ua/krytychni-potreby/zbir-na-reb-kherson-2025"
click at [667, 8] on button "Publish" at bounding box center [668, 10] width 29 height 10
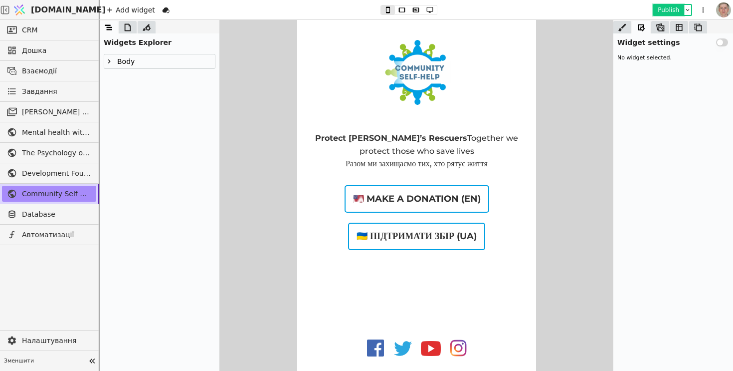
click at [661, 9] on button "Publish" at bounding box center [668, 10] width 29 height 10
